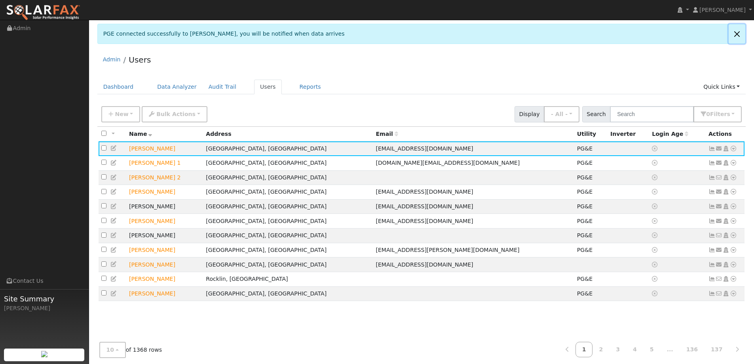
click at [742, 31] on link at bounding box center [736, 33] width 17 height 19
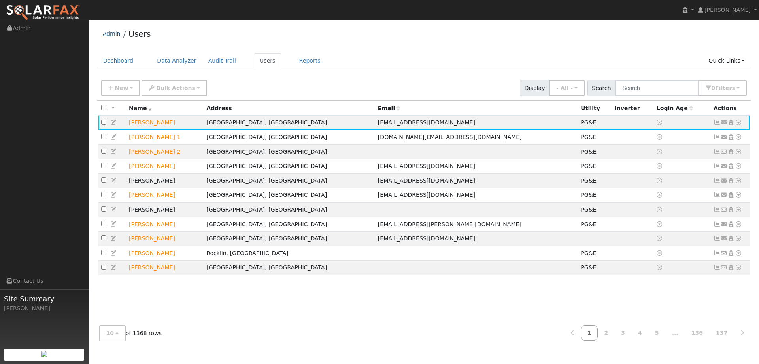
click at [104, 34] on link "Admin" at bounding box center [112, 33] width 18 height 6
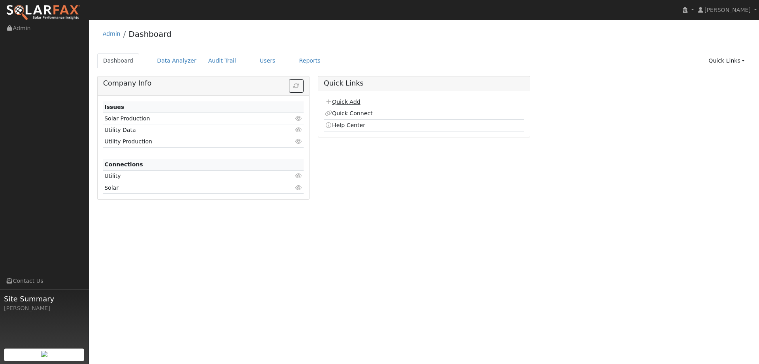
click at [341, 100] on link "Quick Add" at bounding box center [342, 101] width 35 height 6
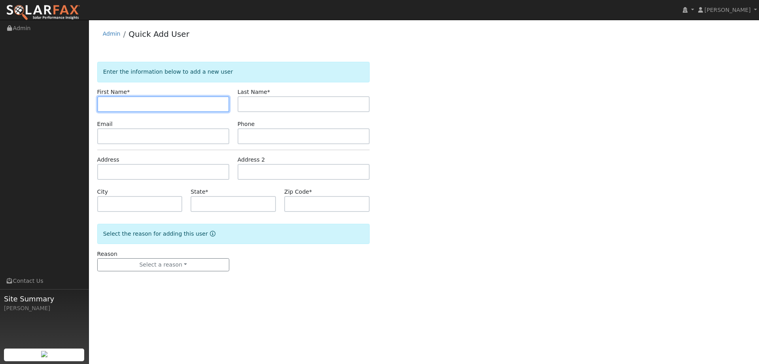
click at [169, 107] on input "text" at bounding box center [163, 104] width 132 height 16
type input "Nancy"
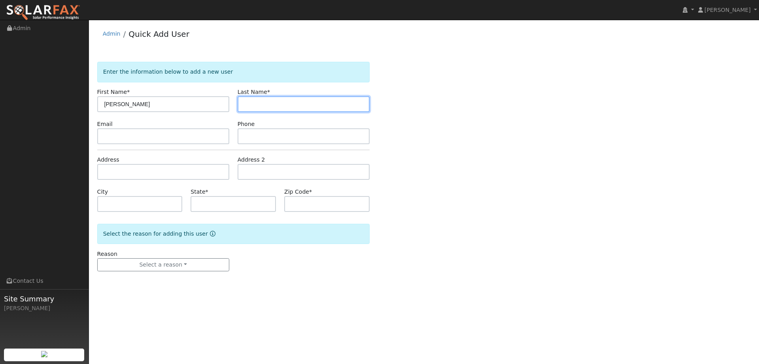
click at [267, 106] on input "text" at bounding box center [304, 104] width 132 height 16
type input "Schmit"
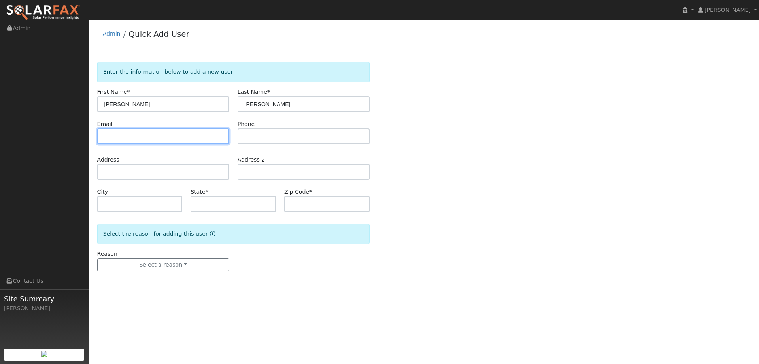
click at [187, 136] on input "text" at bounding box center [163, 136] width 132 height 16
click at [152, 133] on input "text" at bounding box center [163, 136] width 132 height 16
paste input "nschmit@earthlink.net"
type input "nschmit@earthlink.net"
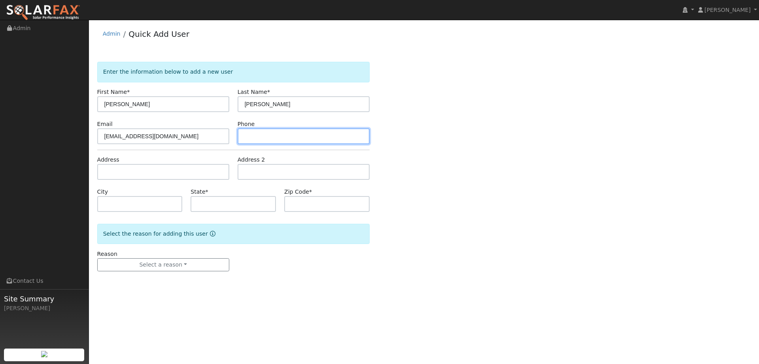
click at [345, 133] on input "text" at bounding box center [304, 136] width 132 height 16
paste input "(650) 996-7399"
type input "(650) 996-7399"
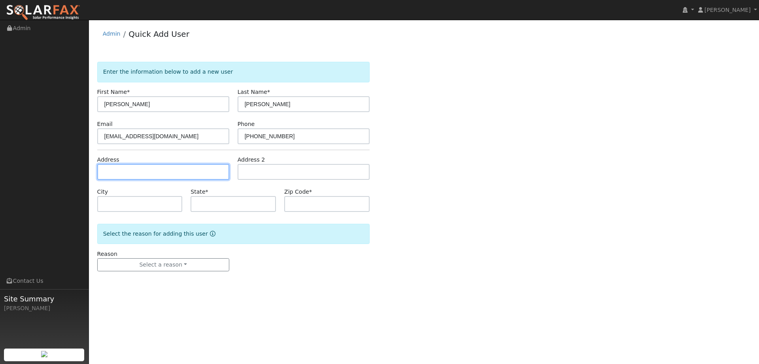
paste input "8848 Hood Mountain Circle"
click at [209, 175] on input "text" at bounding box center [163, 172] width 132 height 16
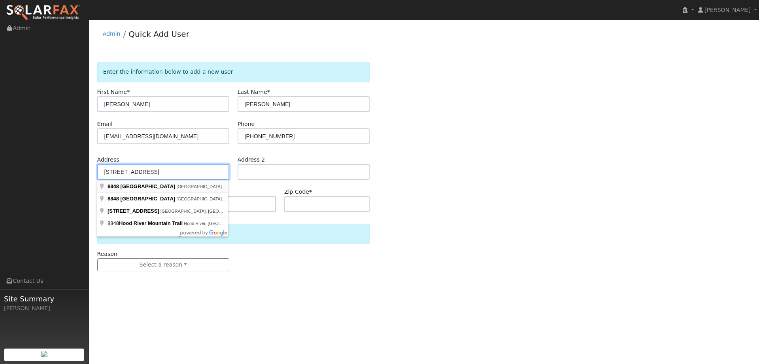
type input "8848 Hood Mountain Circle"
type input "Santa Rosa"
type input "CA"
type input "95409"
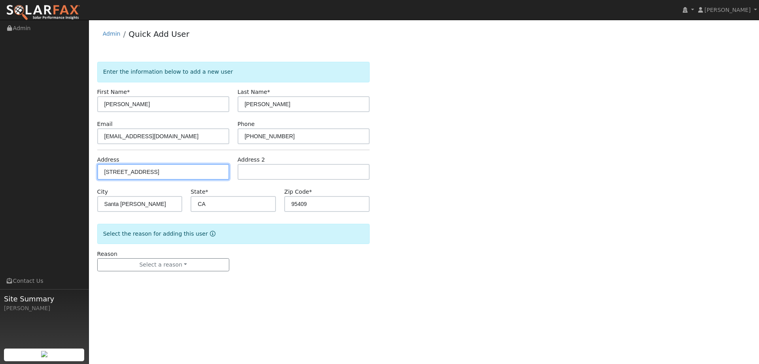
click at [176, 174] on input "8848 Hood Mountain Circle" at bounding box center [163, 172] width 132 height 16
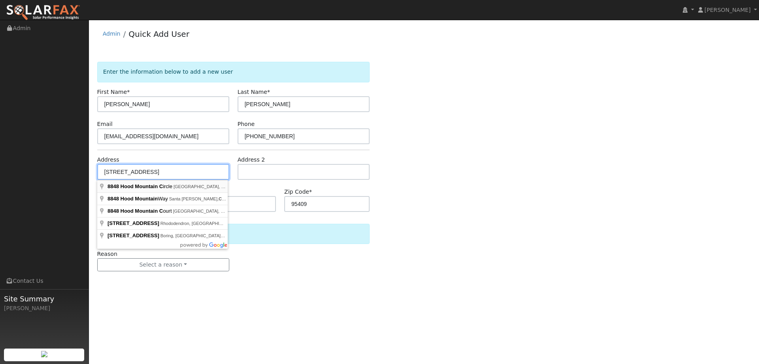
type input "8848 Hood Mountain Circle"
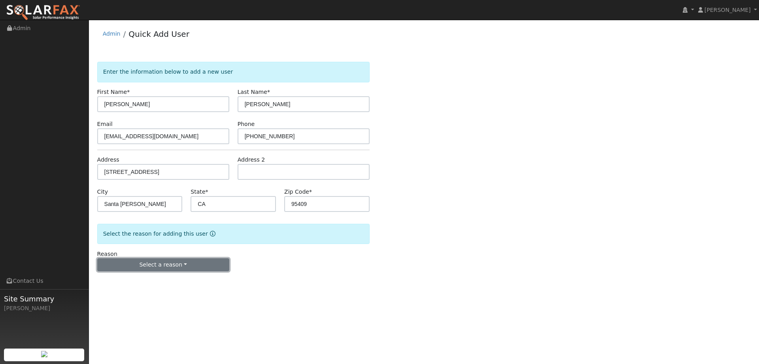
click at [172, 271] on button "Select a reason" at bounding box center [163, 264] width 132 height 13
click at [169, 280] on link "New lead" at bounding box center [141, 280] width 87 height 11
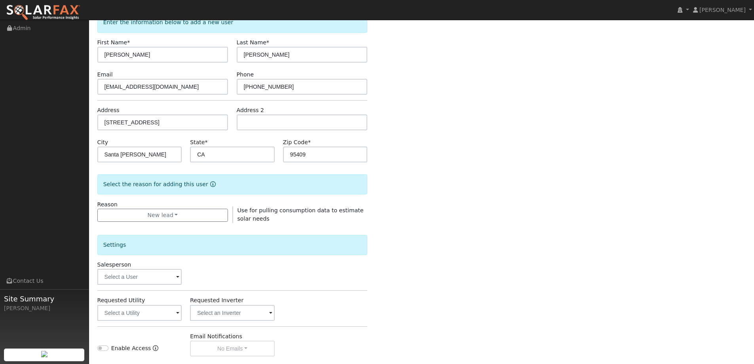
scroll to position [119, 0]
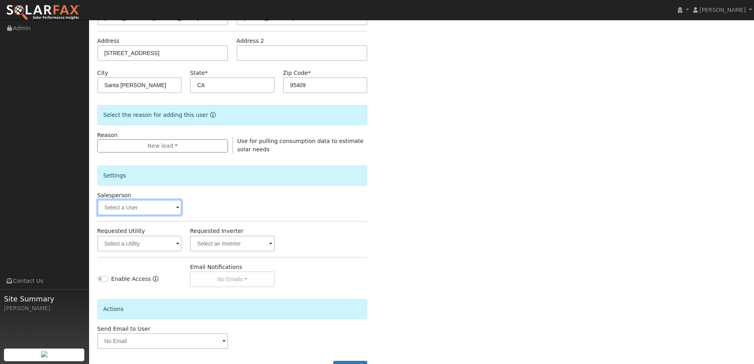
click at [150, 210] on input "text" at bounding box center [139, 207] width 85 height 16
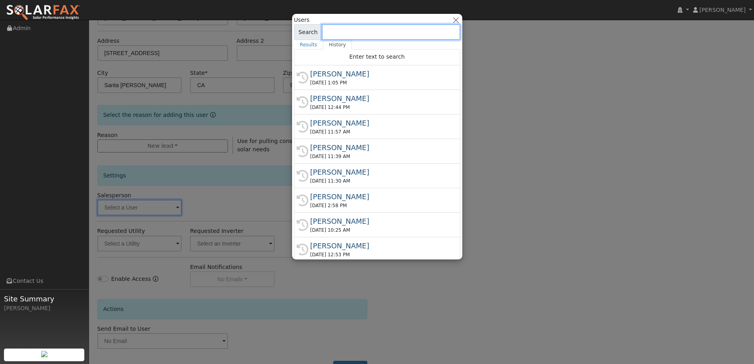
click at [420, 37] on input at bounding box center [391, 32] width 138 height 16
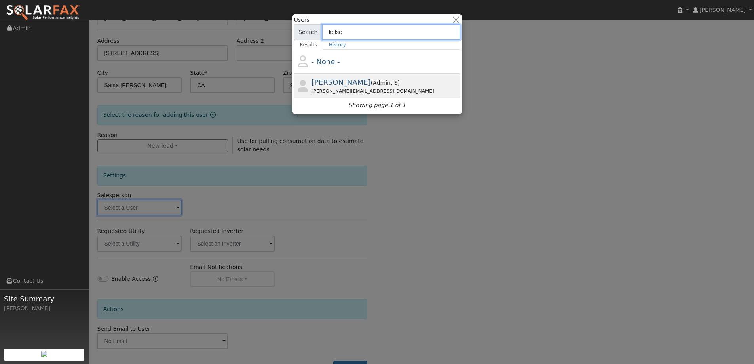
type input "kelse"
click at [390, 80] on span "Admin" at bounding box center [393, 83] width 7 height 6
type input "Kelsey Commerford"
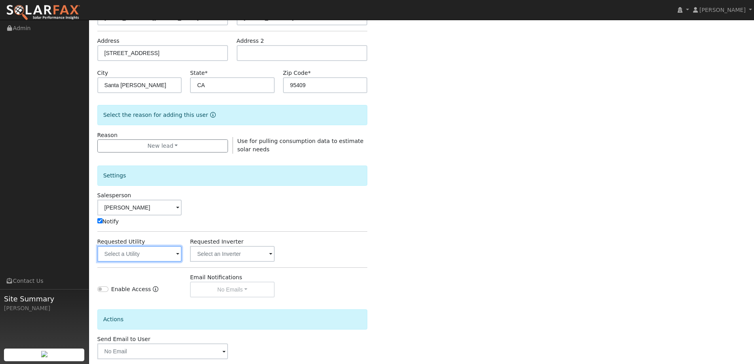
click at [136, 259] on input "text" at bounding box center [139, 254] width 85 height 16
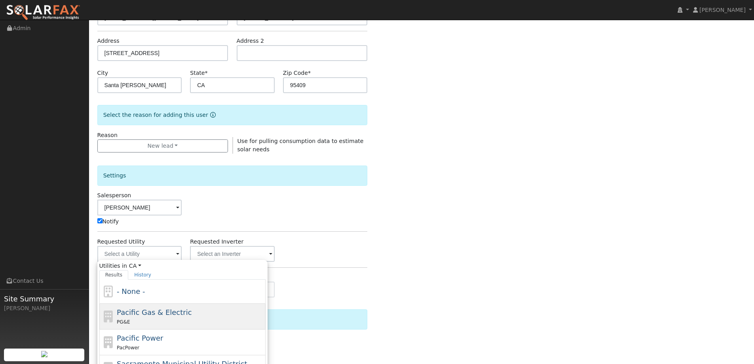
click at [131, 308] on span "Pacific Gas & Electric" at bounding box center [154, 312] width 75 height 8
type input "Pacific Gas & Electric"
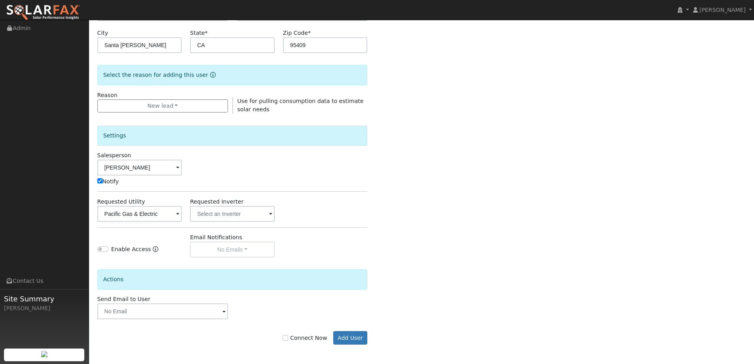
scroll to position [159, 0]
click at [296, 333] on label "Connect Now" at bounding box center [304, 337] width 44 height 8
click at [288, 334] on input "Connect Now" at bounding box center [285, 337] width 6 height 6
checkbox input "true"
click at [343, 334] on button "Add User" at bounding box center [350, 336] width 34 height 13
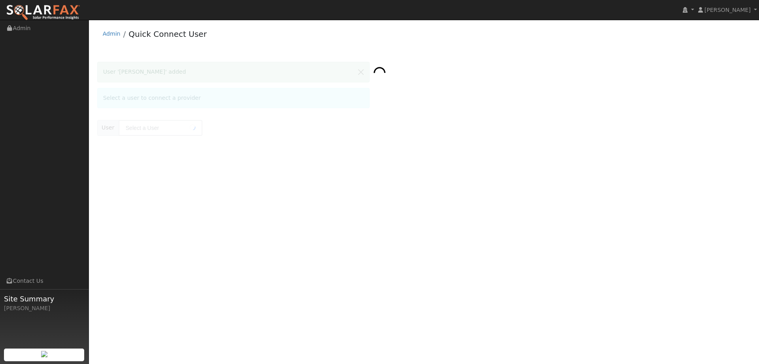
type input "Nancy Schmit"
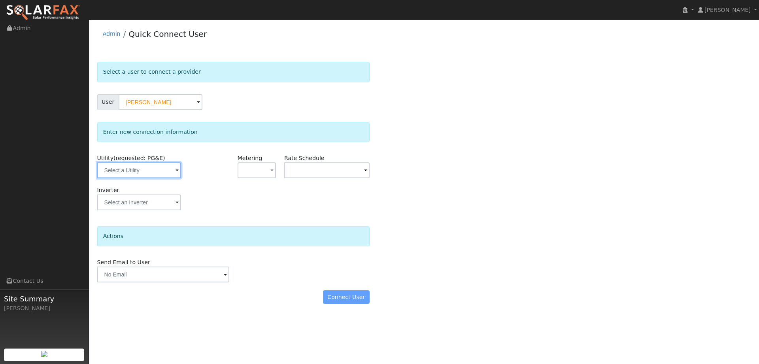
click at [142, 168] on input "text" at bounding box center [139, 170] width 84 height 16
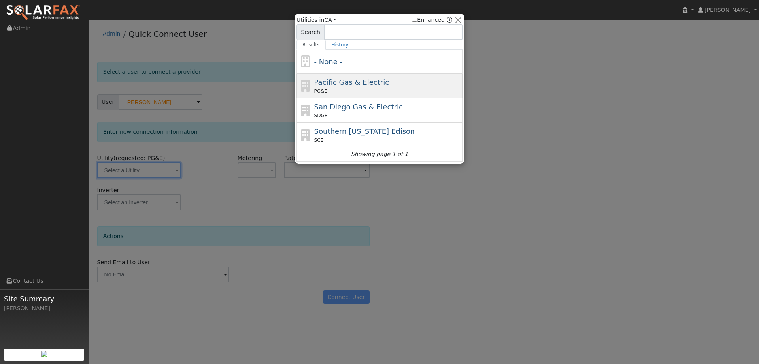
click at [345, 88] on div "PG&E" at bounding box center [387, 90] width 147 height 7
type input "PG&E"
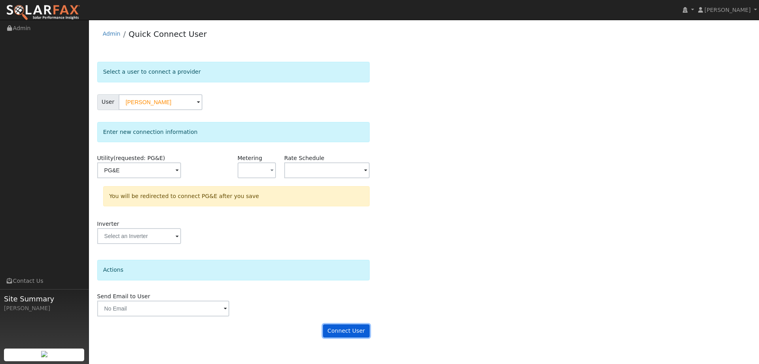
click at [356, 329] on button "Connect User" at bounding box center [346, 330] width 47 height 13
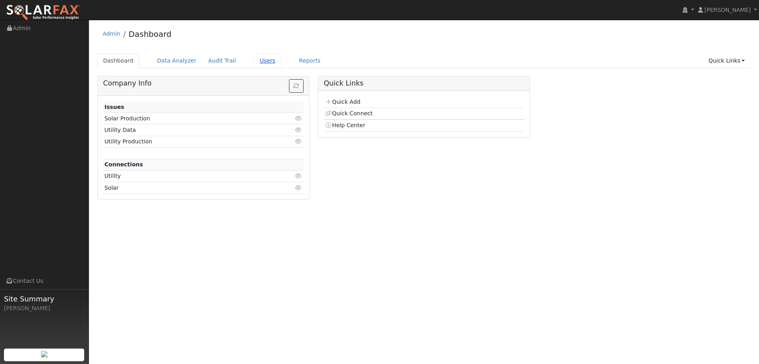
click at [258, 64] on link "Users" at bounding box center [268, 60] width 28 height 15
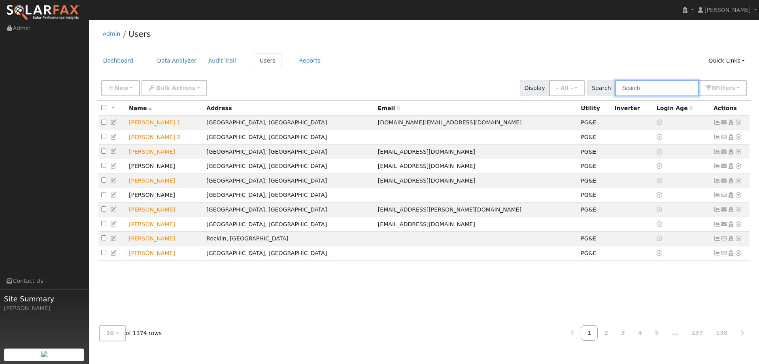
click at [670, 87] on input "text" at bounding box center [657, 88] width 84 height 16
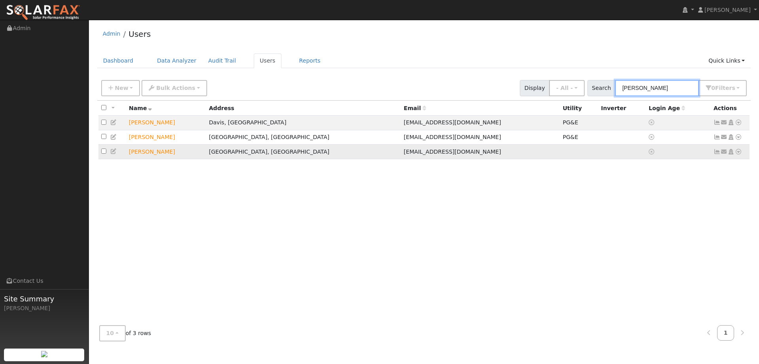
type input "[PERSON_NAME]"
click at [739, 154] on icon at bounding box center [738, 152] width 7 height 6
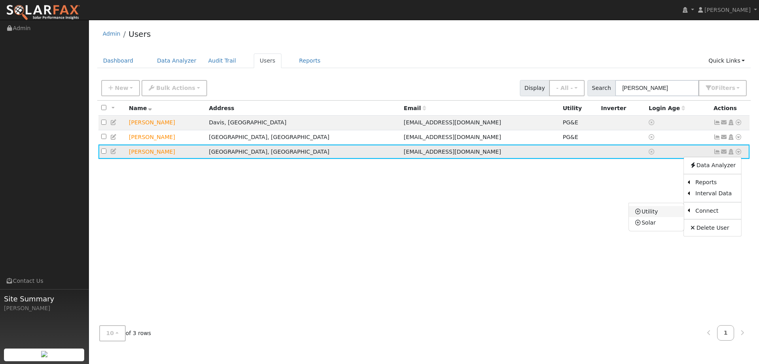
click at [678, 214] on link "Utility" at bounding box center [656, 211] width 55 height 11
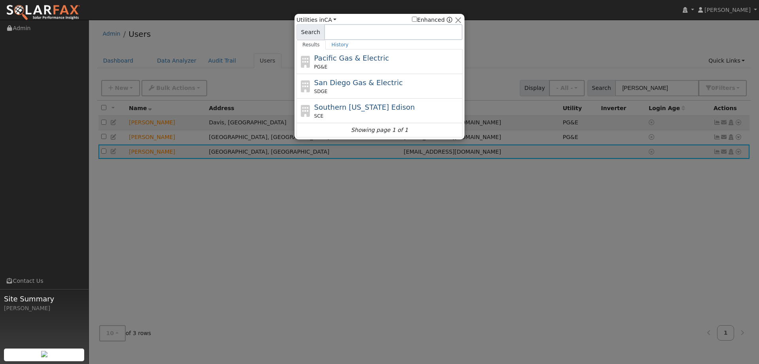
click at [383, 62] on div "Pacific Gas & Electric PG&E" at bounding box center [387, 62] width 147 height 18
